Goal: Task Accomplishment & Management: Manage account settings

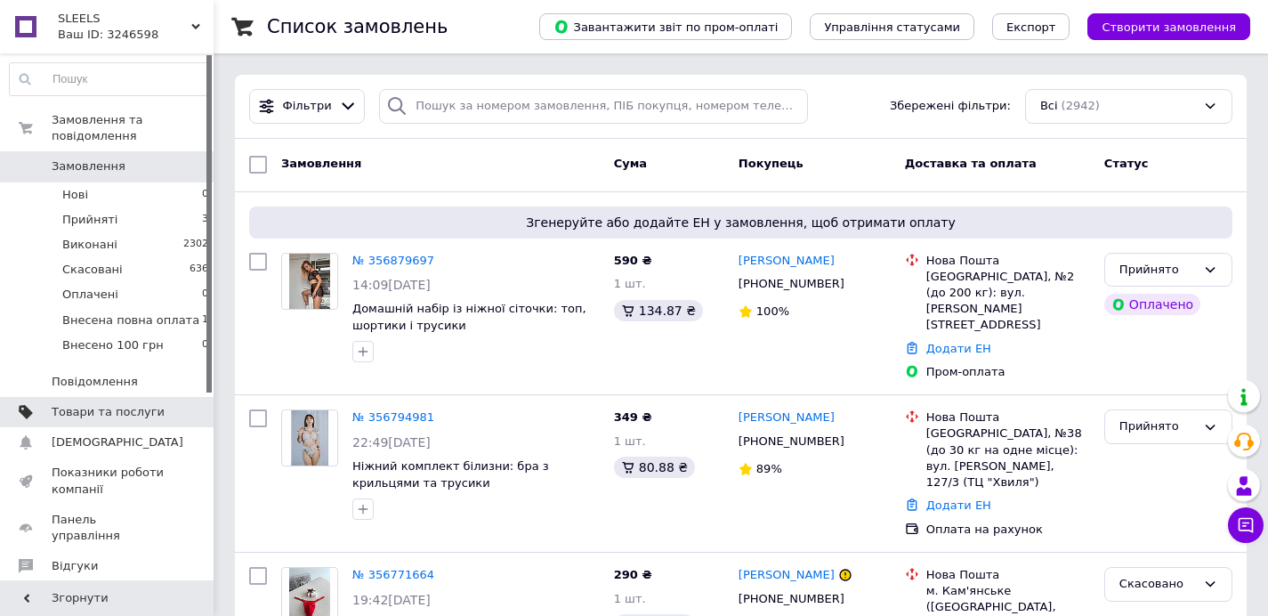
click at [156, 409] on span "Товари та послуги" at bounding box center [108, 412] width 113 height 16
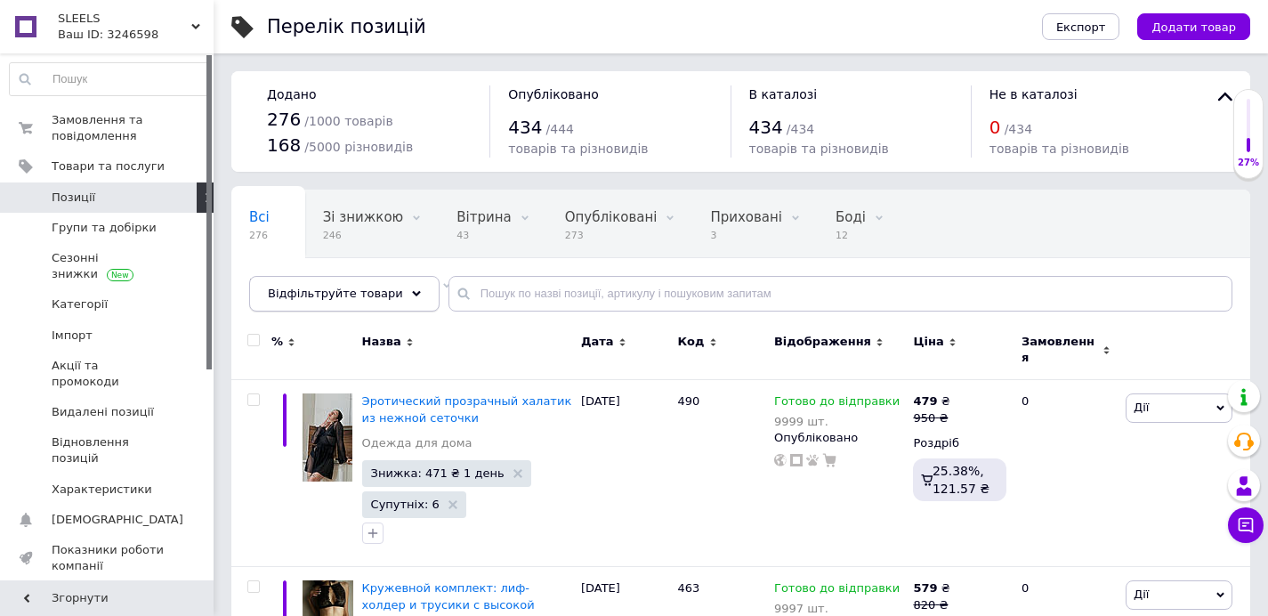
click at [402, 286] on div "Відфільтруйте товари" at bounding box center [344, 294] width 190 height 36
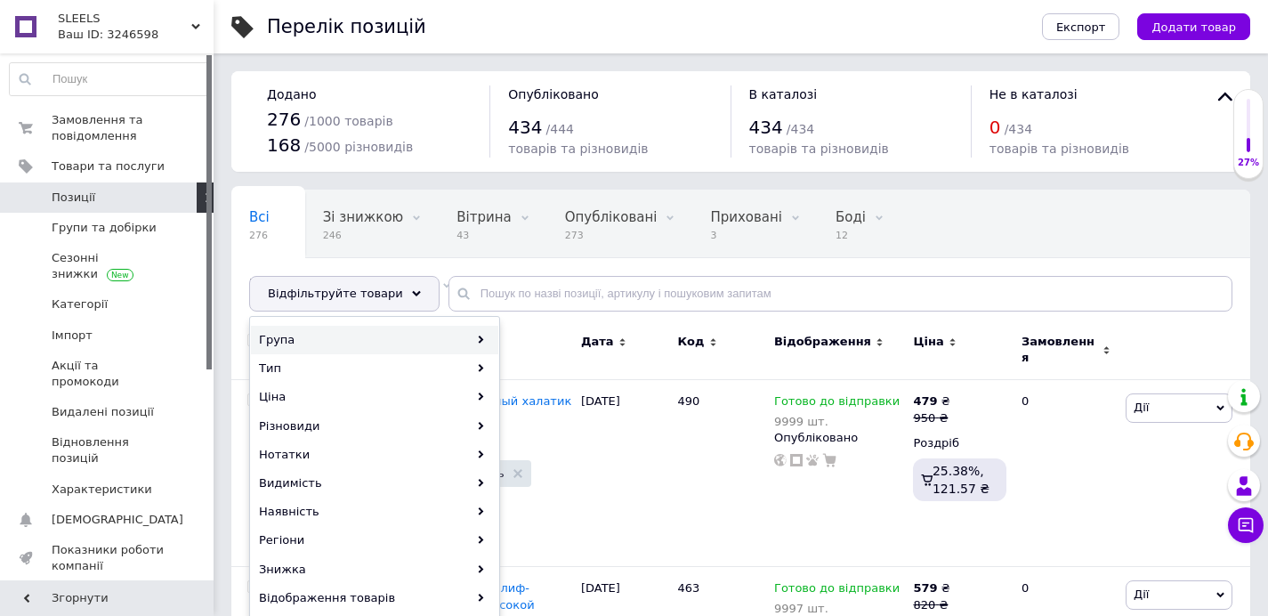
click at [390, 335] on div "Група" at bounding box center [374, 340] width 247 height 28
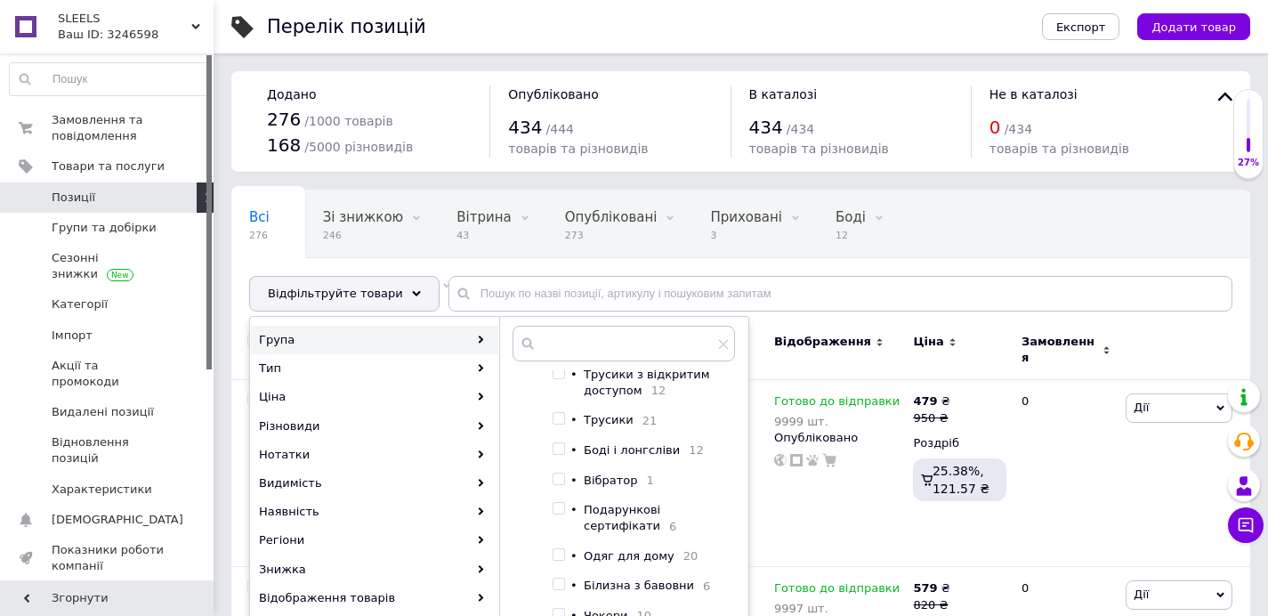
scroll to position [228, 0]
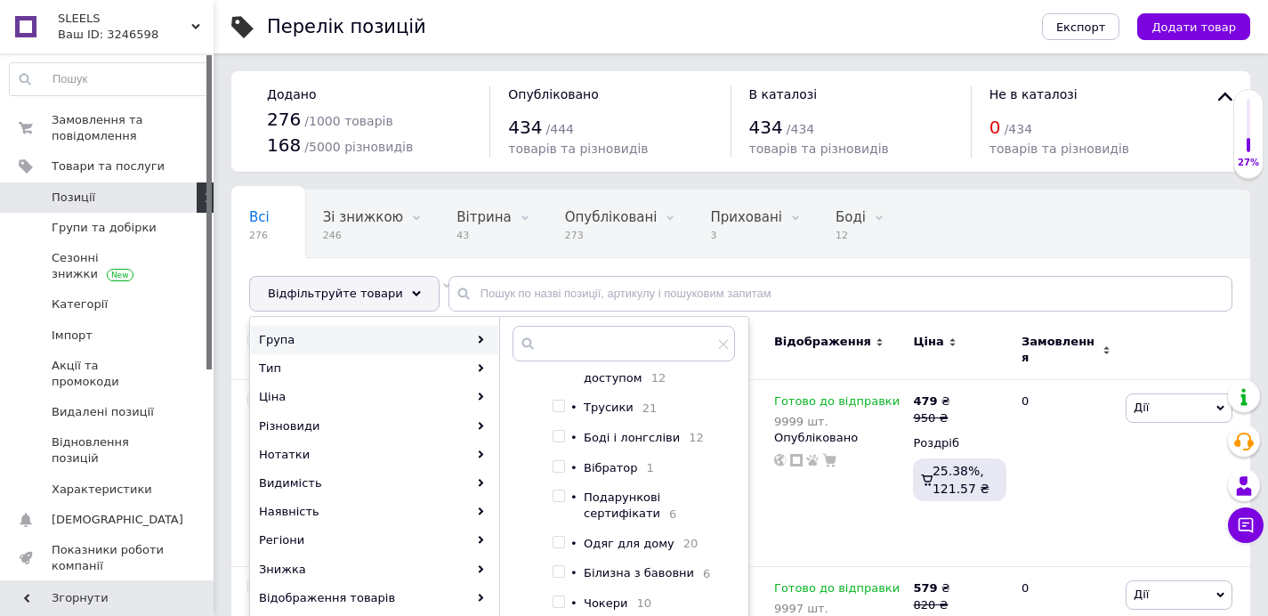
click at [556, 442] on input "checkbox" at bounding box center [558, 437] width 12 height 12
checkbox input "true"
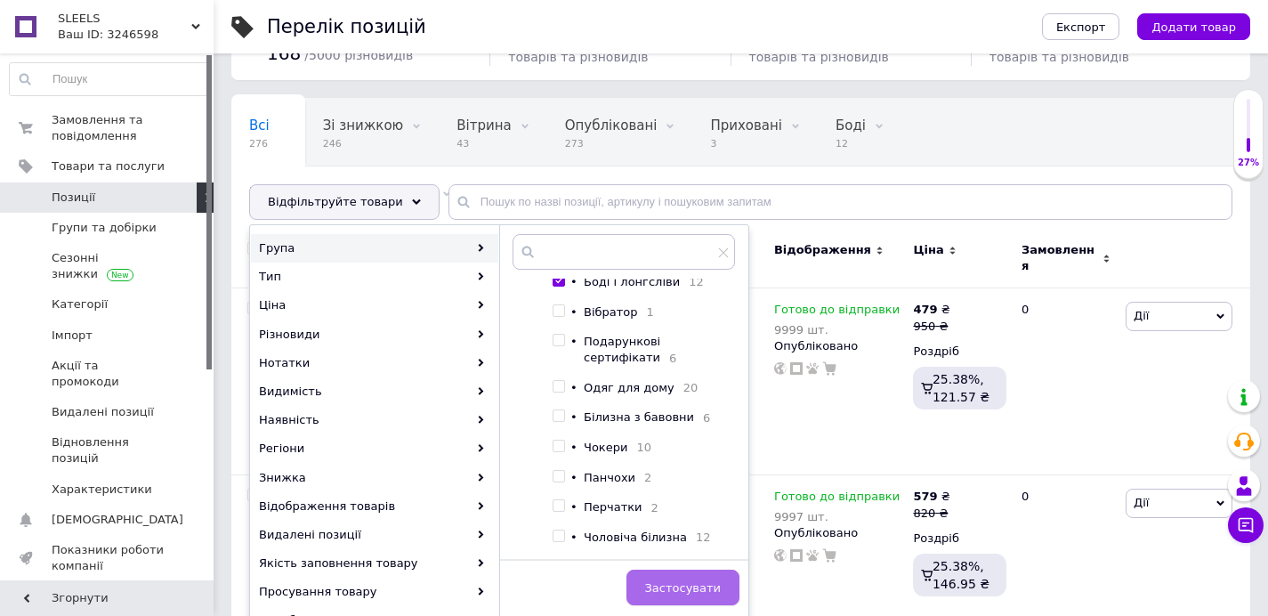
scroll to position [166, 0]
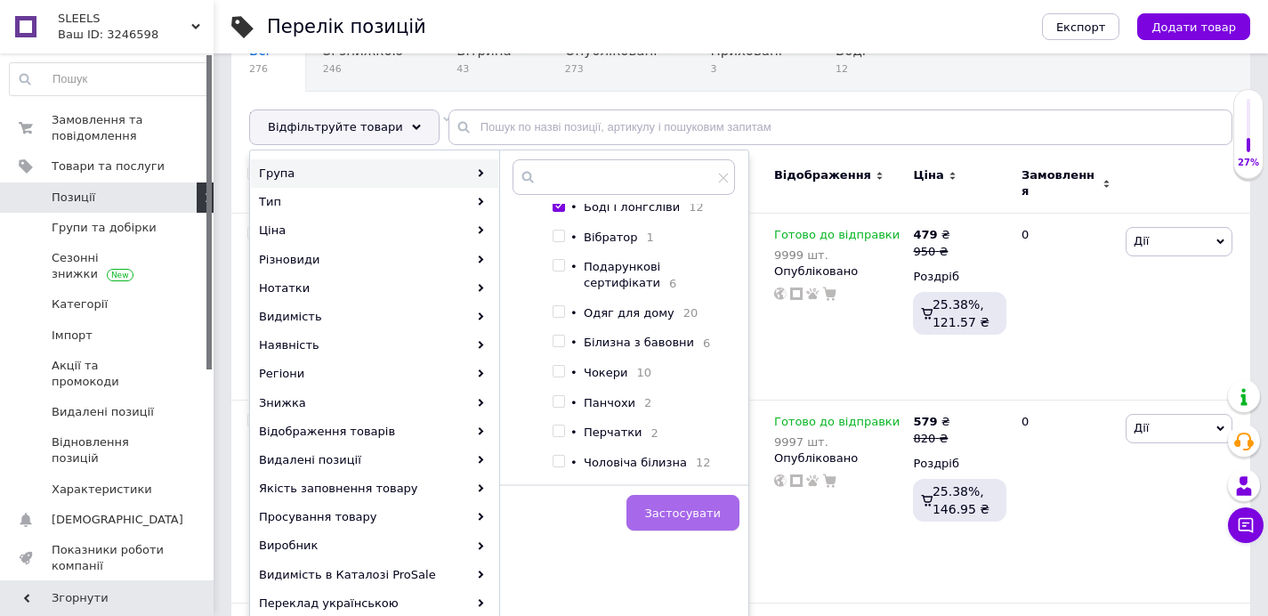
click at [714, 506] on span "Застосувати" at bounding box center [683, 512] width 76 height 13
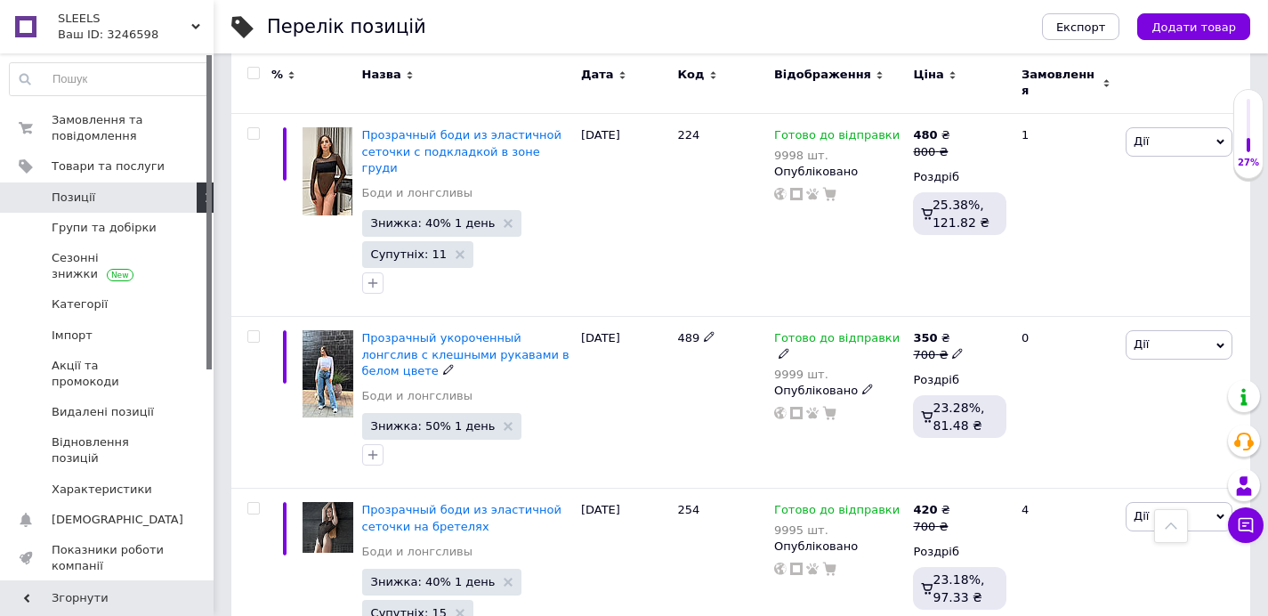
scroll to position [955, 0]
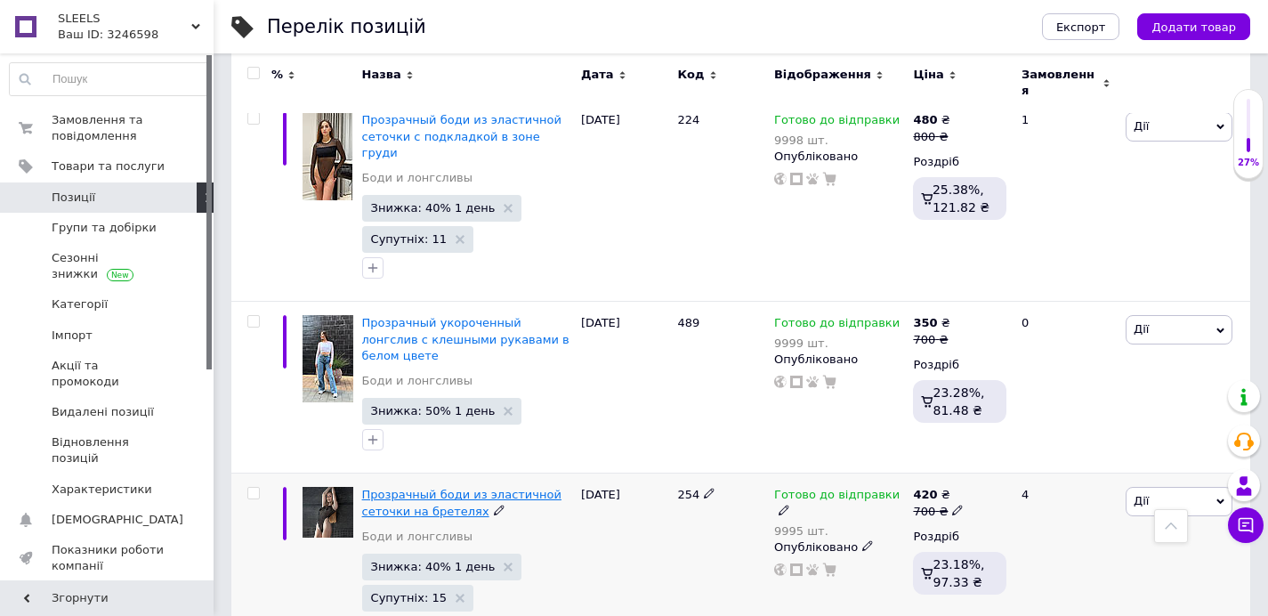
click at [497, 488] on span "Прозрачный боди из эластичной сеточки на бретелях" at bounding box center [461, 502] width 199 height 29
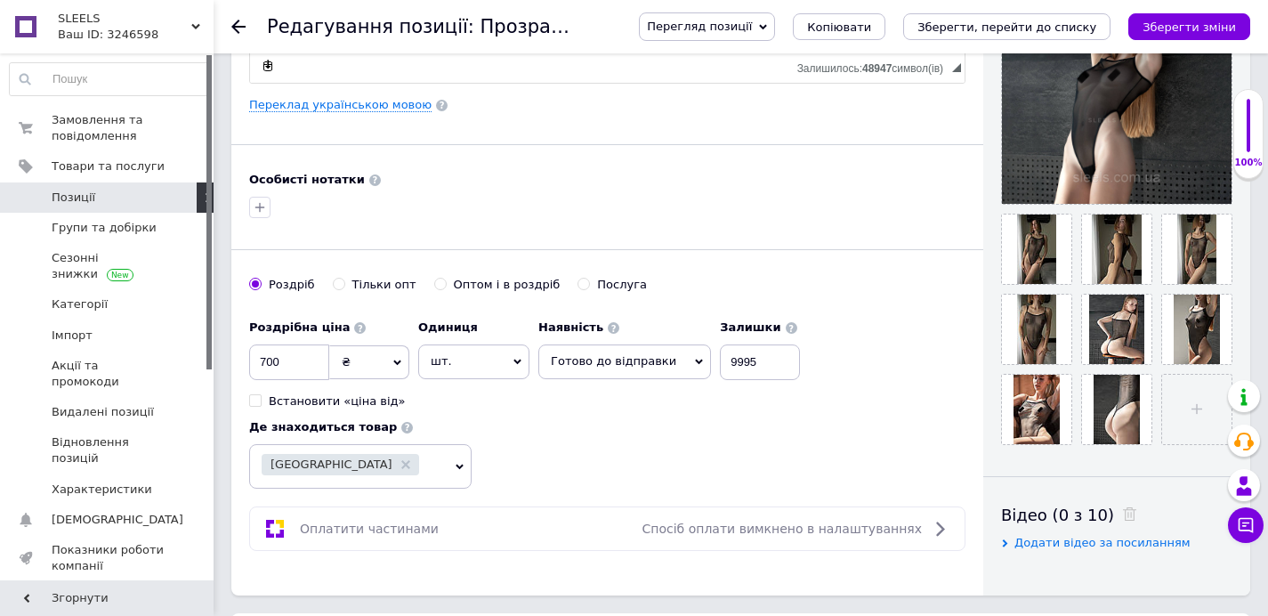
scroll to position [455, 0]
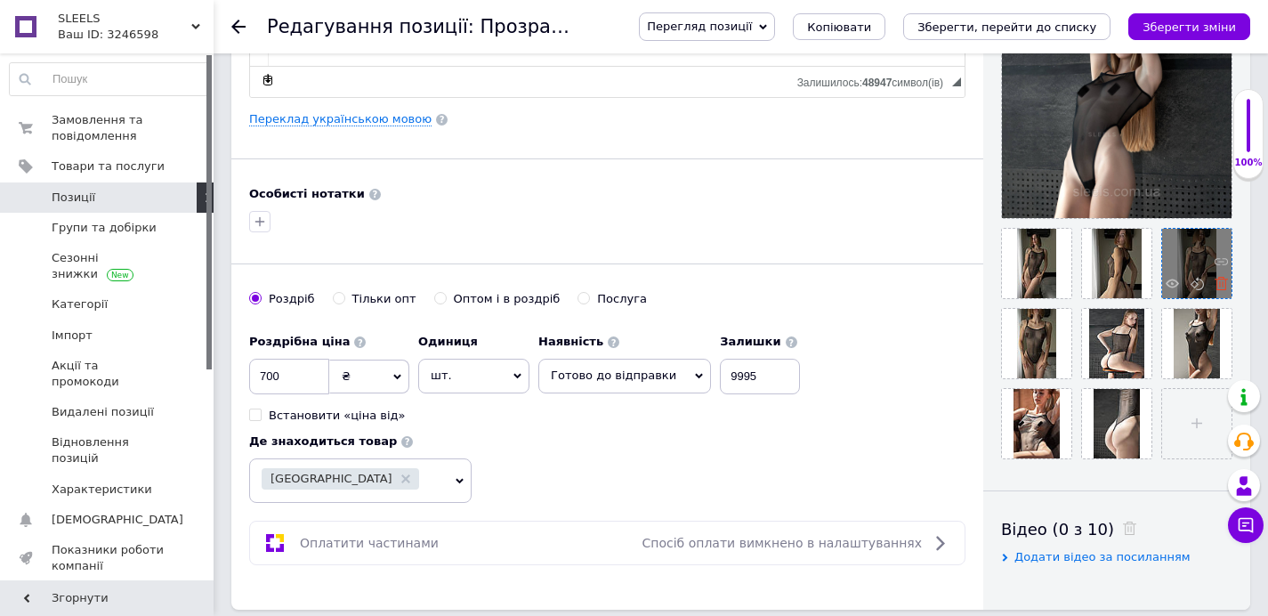
click at [1221, 286] on icon at bounding box center [1220, 283] width 13 height 13
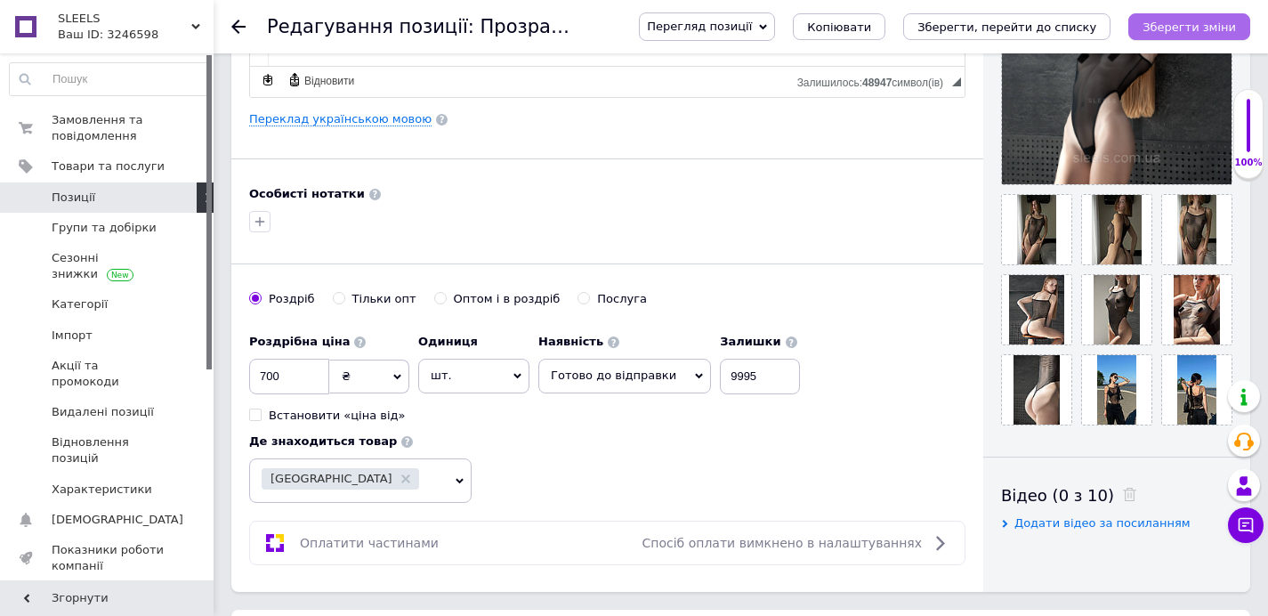
click at [1206, 25] on icon "Зберегти зміни" at bounding box center [1188, 26] width 93 height 13
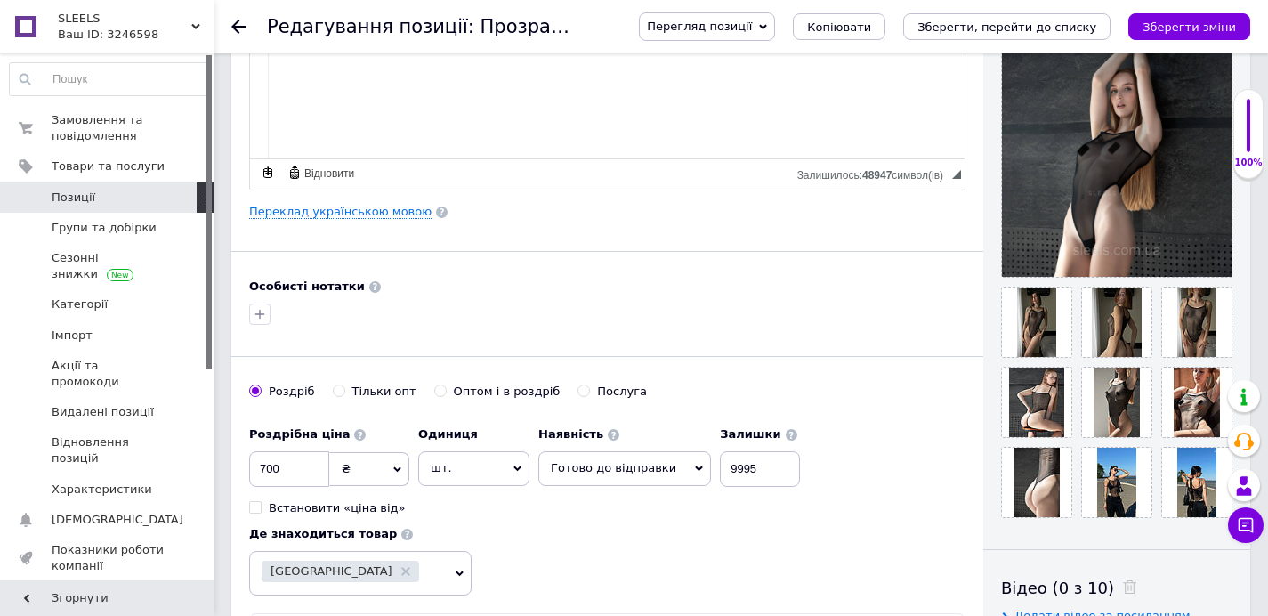
scroll to position [329, 0]
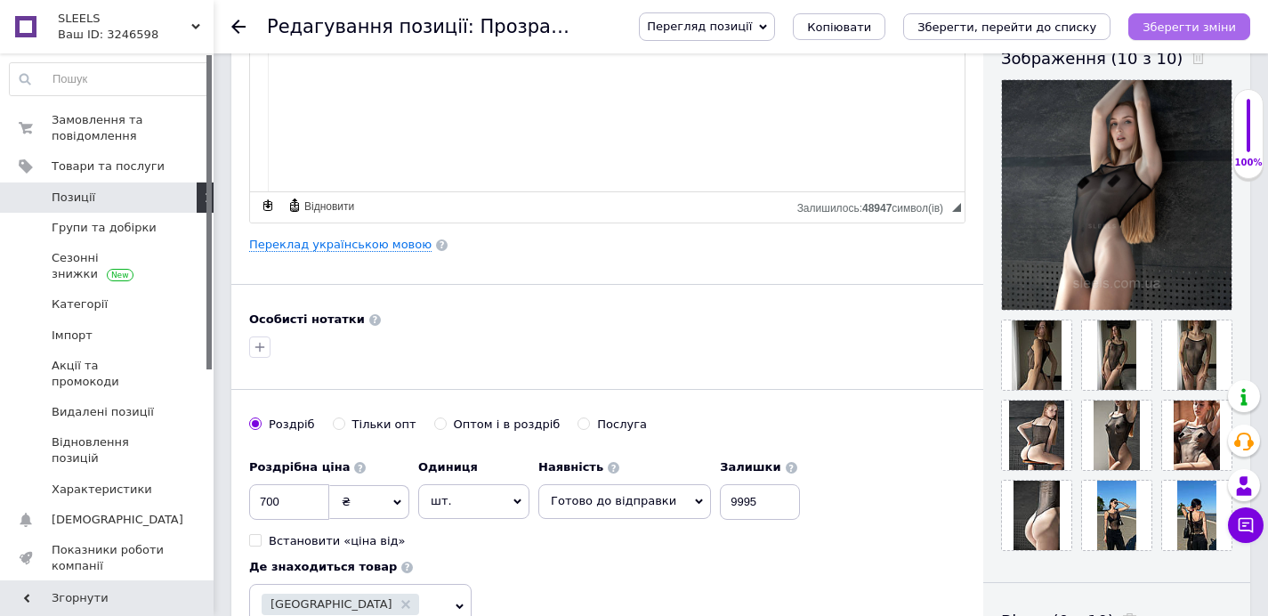
click at [1174, 29] on icon "Зберегти зміни" at bounding box center [1188, 26] width 93 height 13
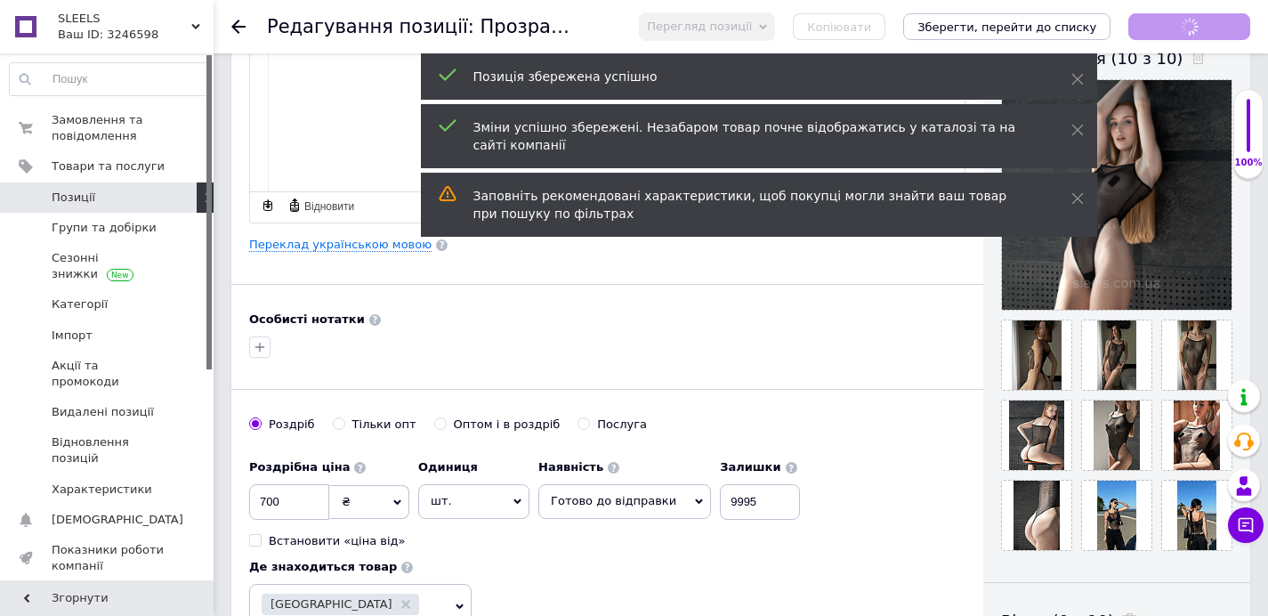
checkbox input "true"
